Goal: Task Accomplishment & Management: Complete application form

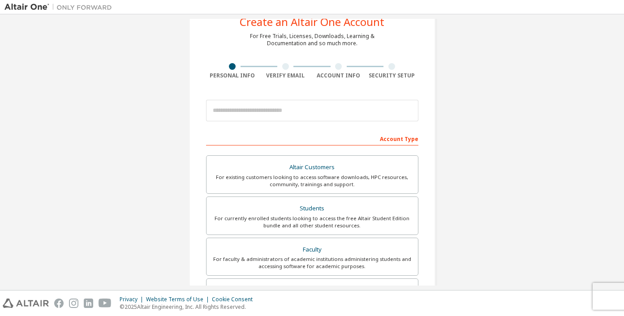
scroll to position [30, 0]
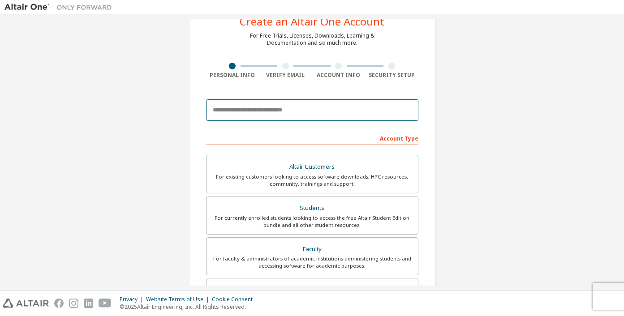
click at [342, 112] on input "email" at bounding box center [312, 109] width 212 height 21
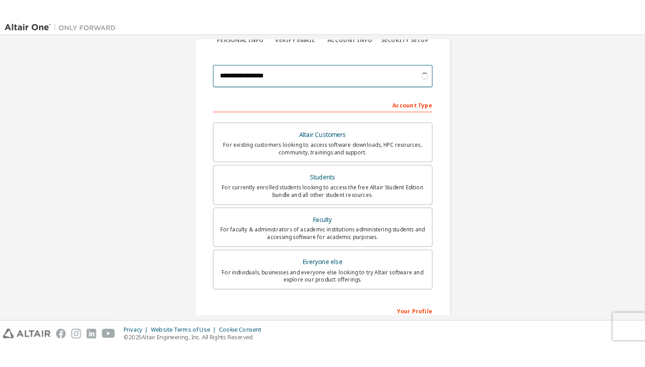
scroll to position [94, 0]
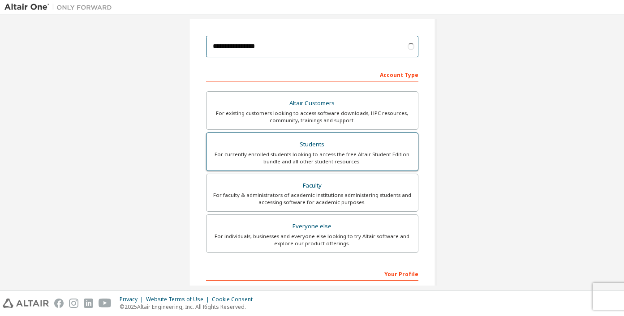
type input "**********"
click at [358, 139] on div "Students" at bounding box center [312, 144] width 201 height 13
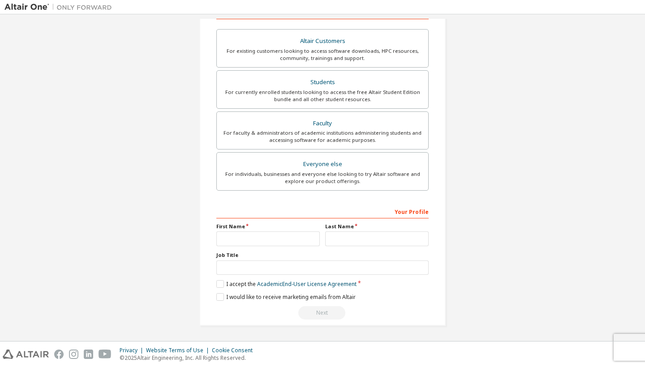
scroll to position [159, 0]
click at [302, 236] on input "text" at bounding box center [267, 238] width 103 height 15
type input "*****"
click at [388, 231] on input "text" at bounding box center [376, 238] width 103 height 15
type input "**"
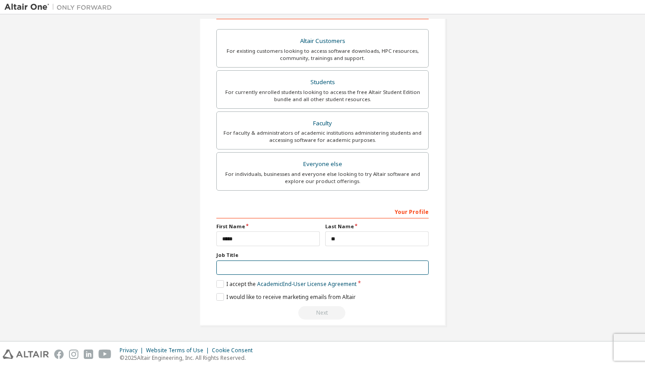
click at [353, 272] on input "text" at bounding box center [322, 268] width 212 height 15
click at [216, 283] on label "I accept the Academic End-User License Agreement" at bounding box center [286, 284] width 140 height 8
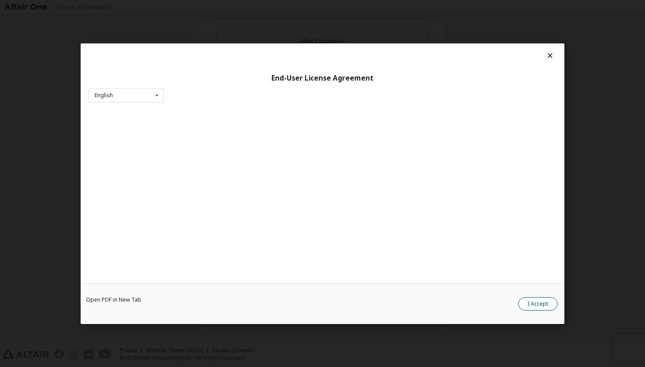
click at [535, 305] on button "I Accept" at bounding box center [537, 303] width 39 height 13
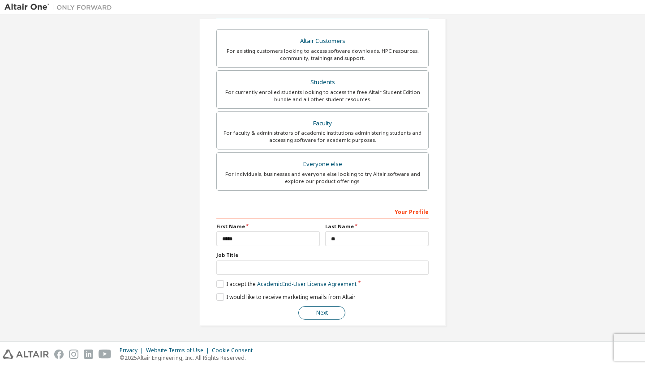
click at [332, 316] on button "Next" at bounding box center [321, 312] width 47 height 13
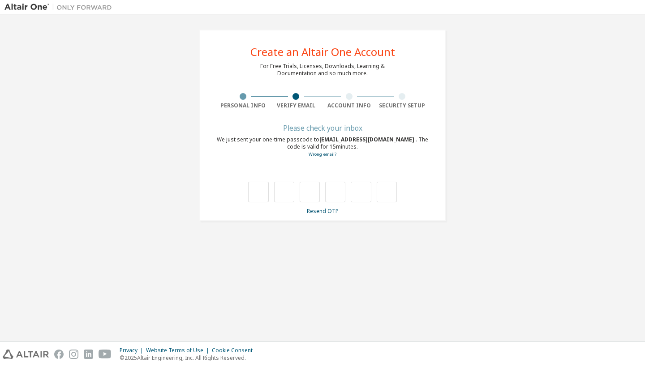
scroll to position [0, 0]
paste input "*"
type input "*"
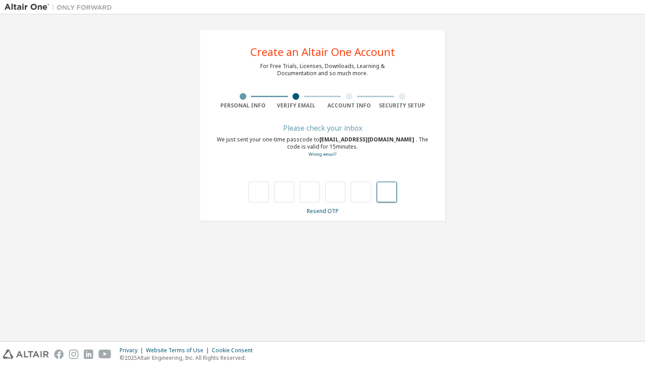
type input "*"
